Goal: Information Seeking & Learning: Learn about a topic

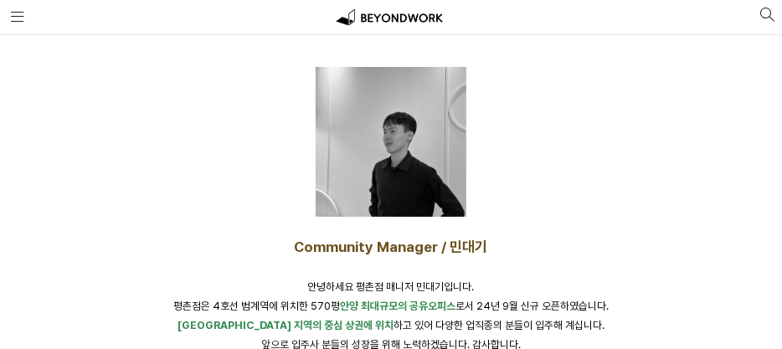
scroll to position [251, 0]
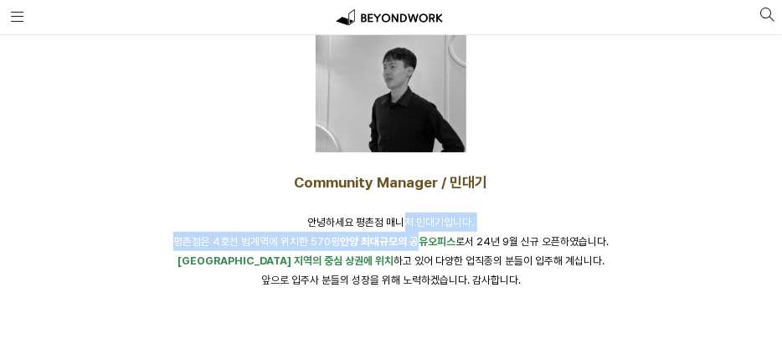
drag, startPoint x: 409, startPoint y: 220, endPoint x: 420, endPoint y: 235, distance: 19.1
click at [420, 235] on span "안녕하세요 평촌점 매니저 민대기입니다. 평촌점은 4호선 범계역에 위치한 570평 안양 최대규모의 공유오피스 로서 24년 9월 신규 오픈하였습니…" at bounding box center [391, 232] width 436 height 32
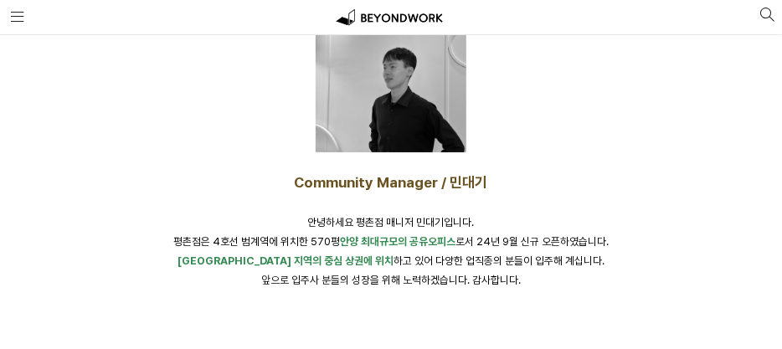
click at [426, 259] on span "안양 지역의 중심 상권에 위치 하고 있어 다양한 업직종의 분들이 입주해 계십니다." at bounding box center [391, 261] width 427 height 13
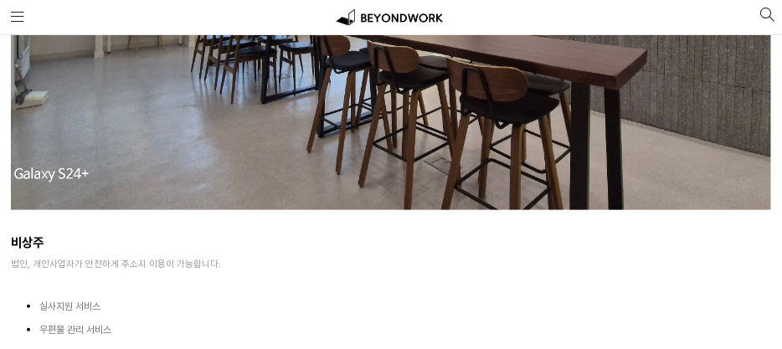
scroll to position [7706, 0]
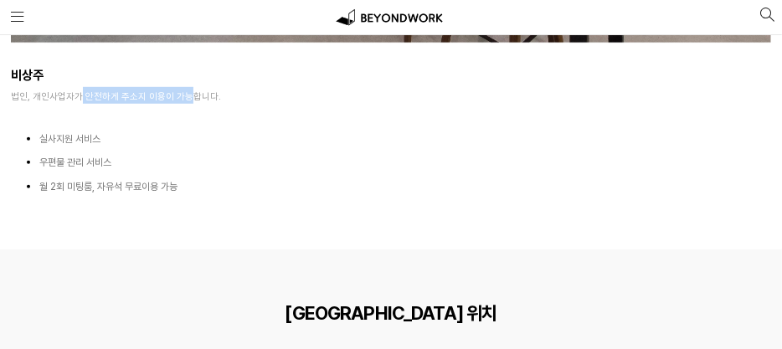
drag, startPoint x: 77, startPoint y: 96, endPoint x: 181, endPoint y: 96, distance: 103.9
click at [181, 96] on span "법인, 개인사업자가 안전하게 주소지 이용이 가능합니다." at bounding box center [116, 96] width 210 height 12
click at [183, 121] on div "실사지원 서비스 우편물 관리 서비스 월 2회 미팅룸, 자유석 무료이용 가능" at bounding box center [391, 166] width 782 height 95
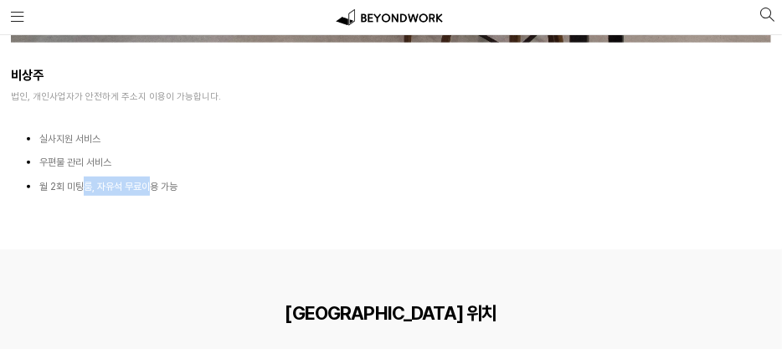
drag, startPoint x: 84, startPoint y: 185, endPoint x: 154, endPoint y: 187, distance: 70.4
click at [154, 187] on span "월 2회 미팅룸, 자유석 무료이용 가능" at bounding box center [108, 187] width 138 height 12
click at [153, 217] on div at bounding box center [391, 232] width 782 height 36
drag, startPoint x: 95, startPoint y: 188, endPoint x: 175, endPoint y: 188, distance: 79.6
click at [175, 188] on span "월 2회 미팅룸, 자유석 무료이용 가능" at bounding box center [108, 187] width 138 height 12
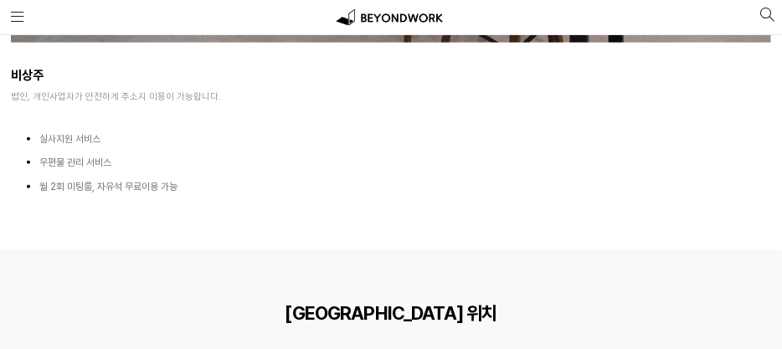
click at [173, 216] on div at bounding box center [391, 232] width 782 height 36
drag, startPoint x: 80, startPoint y: 182, endPoint x: 168, endPoint y: 181, distance: 88.8
click at [168, 181] on span "월 2회 미팅룸, 자유석 무료이용 가능" at bounding box center [108, 187] width 138 height 12
click at [302, 184] on li "월 2회 미팅룸, 자유석 무료이용 가능" at bounding box center [405, 186] width 733 height 19
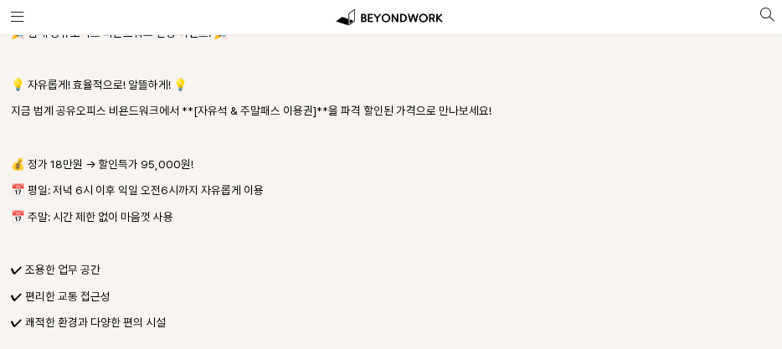
scroll to position [10888, 0]
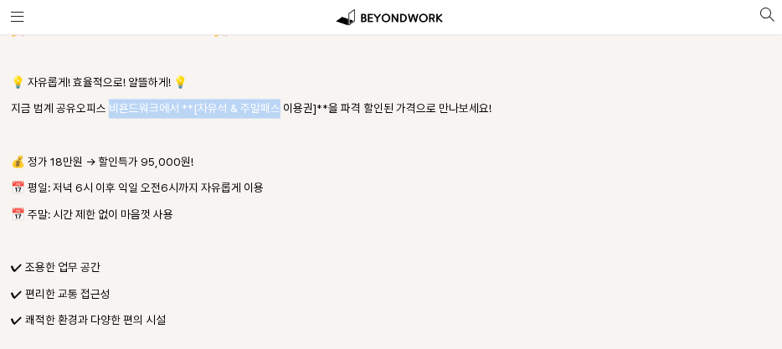
drag, startPoint x: 111, startPoint y: 106, endPoint x: 271, endPoint y: 110, distance: 159.2
click at [271, 110] on p "지금 범계 공유오피스 비욘드워크에서 **[자유석 & 주말패스 이용권]**을 파격 할인된 가격으로 만나보세요!" at bounding box center [391, 109] width 761 height 19
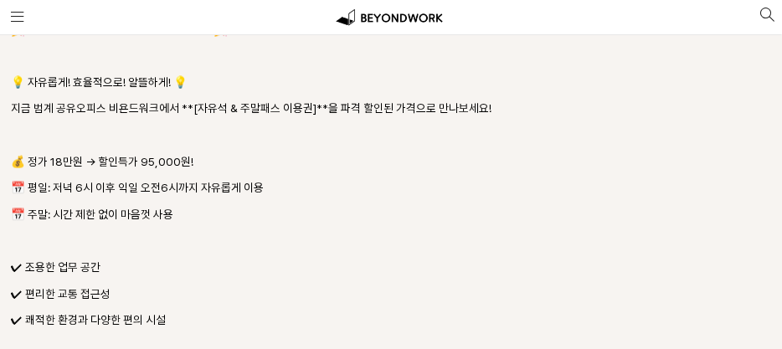
click at [275, 138] on p at bounding box center [391, 135] width 761 height 19
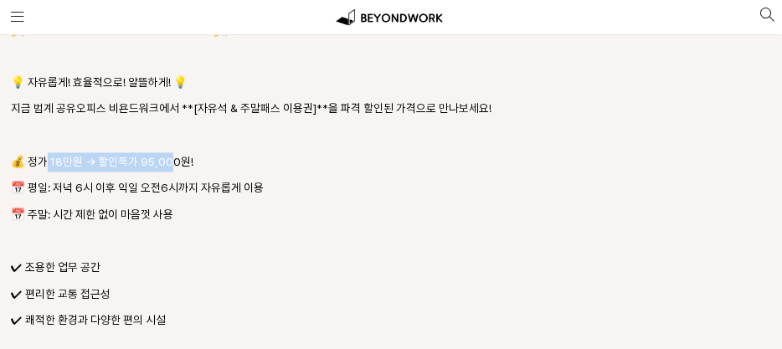
drag, startPoint x: 44, startPoint y: 162, endPoint x: 160, endPoint y: 177, distance: 116.6
click at [172, 157] on p "💰 정가 18만원 → 할인특가 95,000원!" at bounding box center [391, 162] width 761 height 19
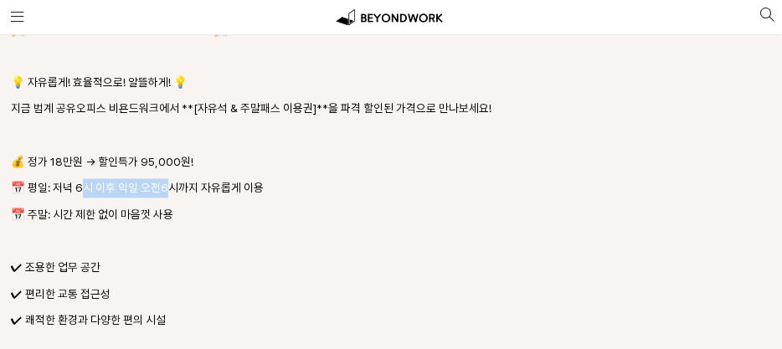
drag, startPoint x: 82, startPoint y: 187, endPoint x: 172, endPoint y: 187, distance: 89.6
click at [172, 187] on p "📅 평일: 저녁 6시 이후 익일 오전6시까지 자유롭게 이용" at bounding box center [391, 188] width 761 height 19
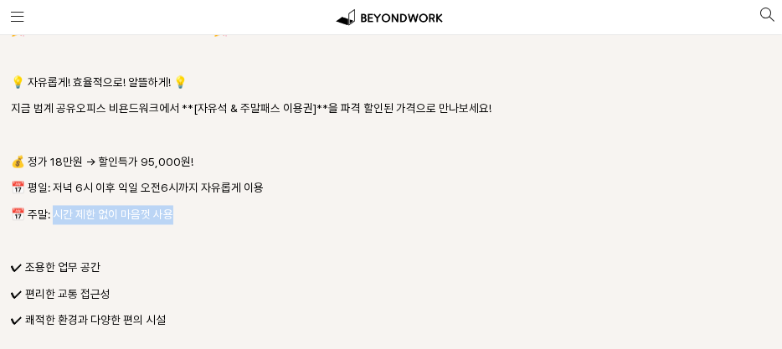
drag, startPoint x: 54, startPoint y: 214, endPoint x: 177, endPoint y: 212, distance: 122.3
click at [177, 212] on p "📅 주말: 시간 제한 없이 마음껏 사용" at bounding box center [391, 215] width 761 height 19
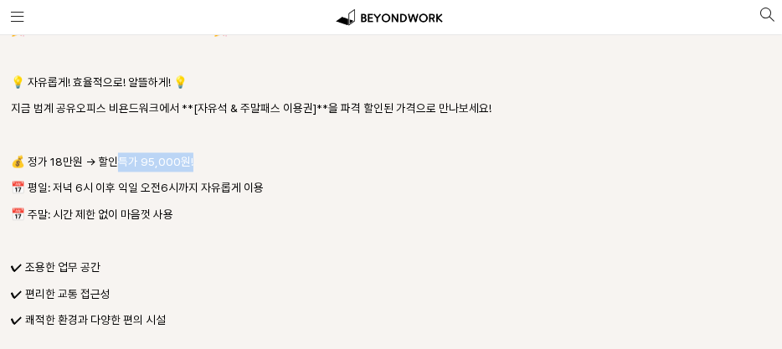
drag, startPoint x: 119, startPoint y: 160, endPoint x: 229, endPoint y: 161, distance: 109.7
click at [229, 161] on p "💰 정가 18만원 → 할인특가 95,000원!" at bounding box center [391, 162] width 761 height 19
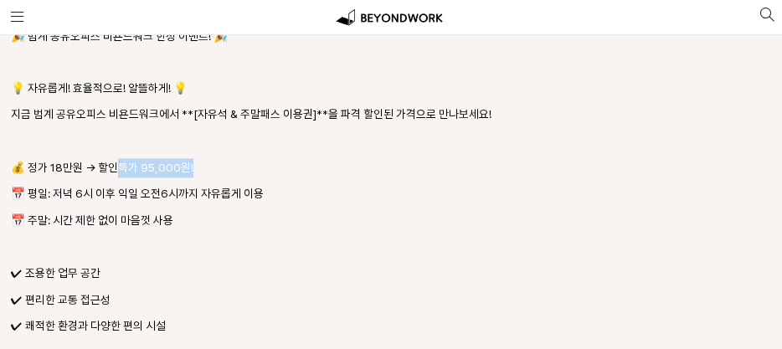
scroll to position [10806, 0]
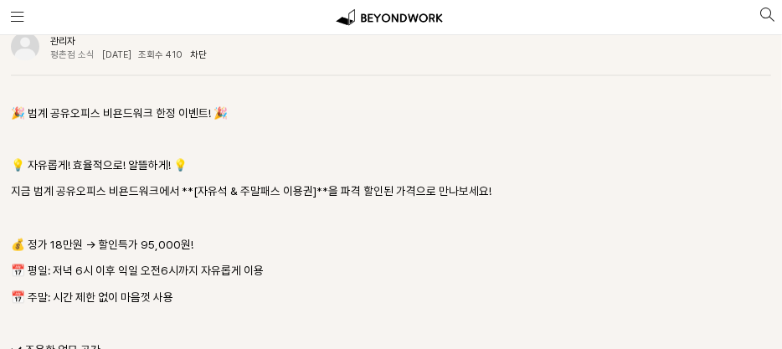
click at [125, 122] on p "🎉 범계 공유오피스 비욘드워크 한정 이벤트! 🎉" at bounding box center [391, 113] width 761 height 19
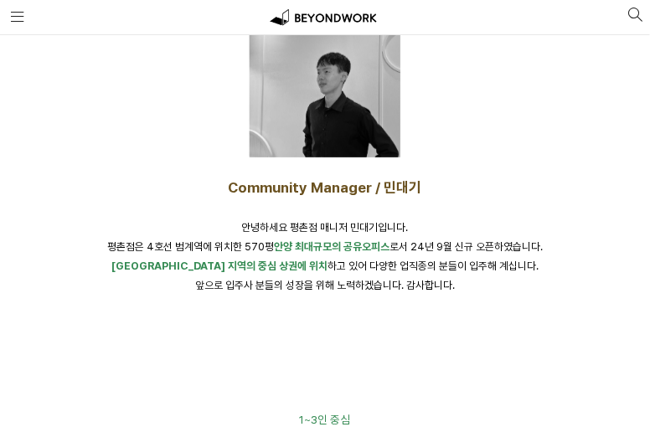
scroll to position [335, 0]
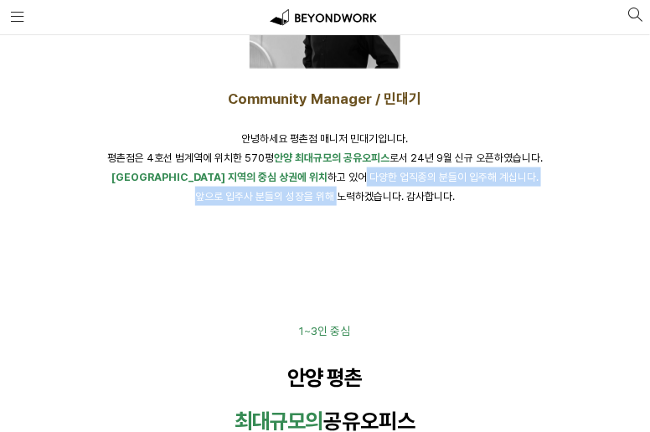
drag, startPoint x: 316, startPoint y: 178, endPoint x: 338, endPoint y: 210, distance: 39.7
click at [338, 210] on div "Community Manager / 민대기 안녕하세요 평촌점 매니저 민대기입니다. [GEOGRAPHIC_DATA]은 4호선 범계역에 위치한 5…" at bounding box center [325, 148] width 650 height 137
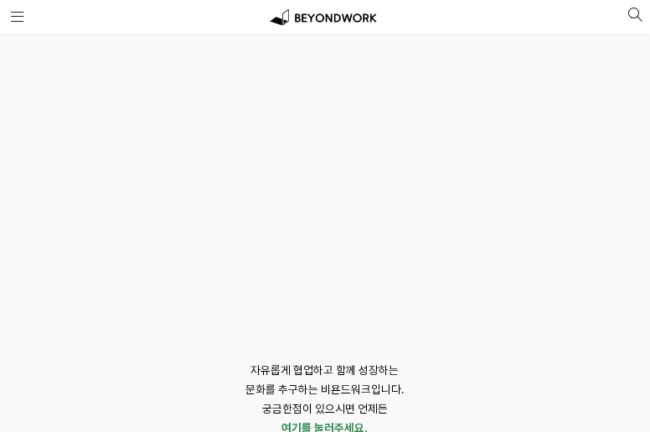
scroll to position [7371, 0]
